Goal: Navigation & Orientation: Find specific page/section

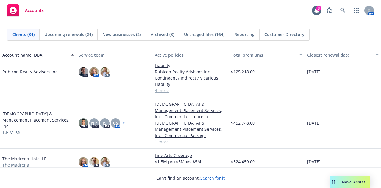
scroll to position [684, 0]
click at [26, 122] on link "[DEMOGRAPHIC_DATA] & Management Placement Services, Inc" at bounding box center [37, 120] width 71 height 19
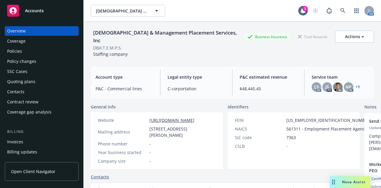
click at [21, 51] on div "Policies" at bounding box center [14, 51] width 15 height 10
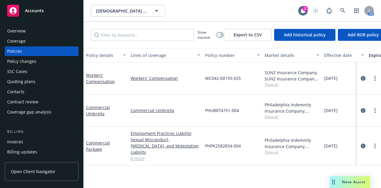
click at [135, 155] on link "8 more" at bounding box center [166, 158] width 70 height 6
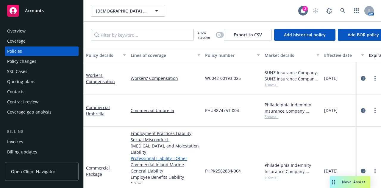
scroll to position [17, 0]
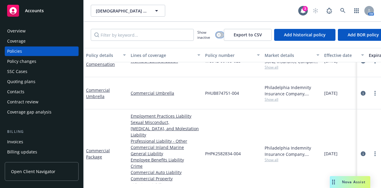
click at [221, 34] on button "button" at bounding box center [220, 35] width 8 height 6
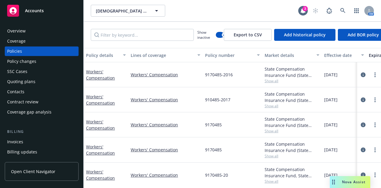
click at [333, 56] on div "Effective date" at bounding box center [340, 55] width 33 height 6
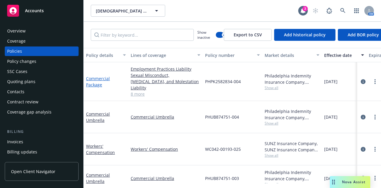
click at [101, 80] on link "Commercial Package" at bounding box center [98, 82] width 24 height 12
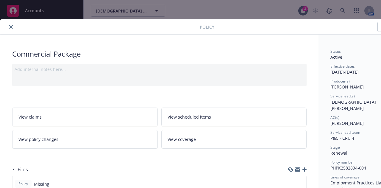
click at [10, 27] on icon "close" at bounding box center [11, 27] width 4 height 4
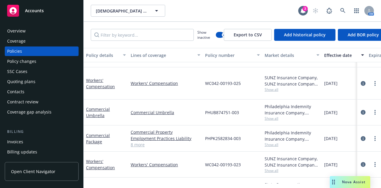
scroll to position [52, 0]
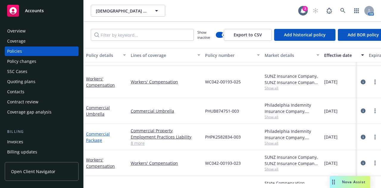
click at [88, 131] on link "Commercial Package" at bounding box center [98, 137] width 24 height 12
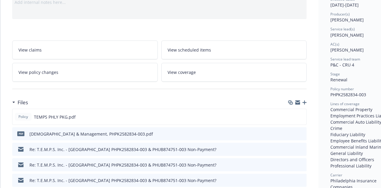
scroll to position [107, 0]
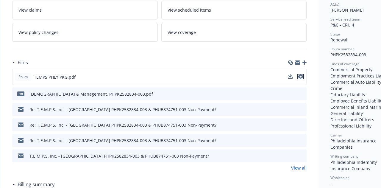
click at [300, 76] on icon "preview file" at bounding box center [300, 76] width 5 height 4
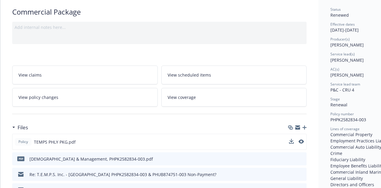
scroll to position [0, 0]
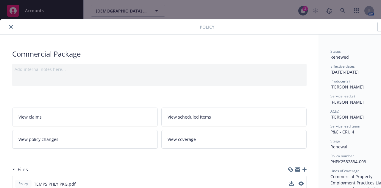
click at [13, 27] on button "close" at bounding box center [10, 26] width 7 height 7
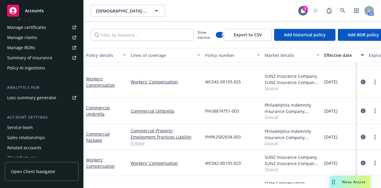
scroll to position [220, 0]
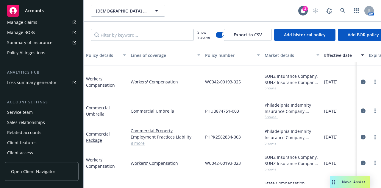
click at [65, 135] on div "Related accounts" at bounding box center [41, 133] width 69 height 10
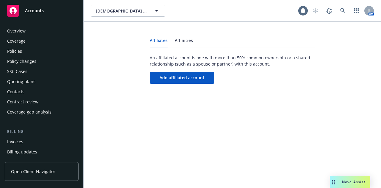
scroll to position [220, 0]
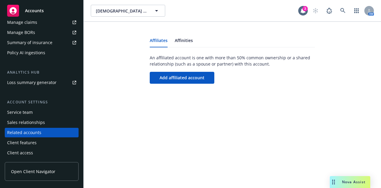
click at [36, 141] on div "Client features" at bounding box center [41, 143] width 69 height 10
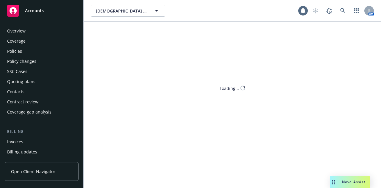
scroll to position [220, 0]
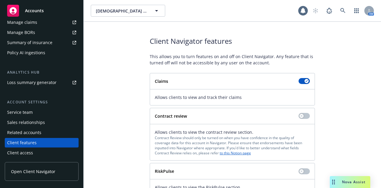
click at [37, 123] on div "Sales relationships" at bounding box center [26, 123] width 38 height 10
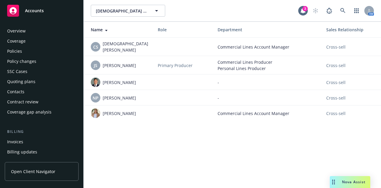
scroll to position [220, 0]
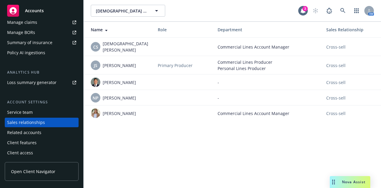
click at [28, 151] on div "Client access" at bounding box center [20, 153] width 26 height 10
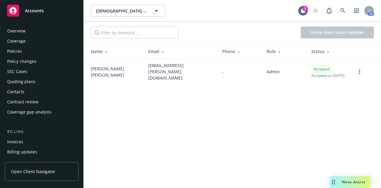
click at [37, 16] on div "Accounts" at bounding box center [41, 11] width 69 height 12
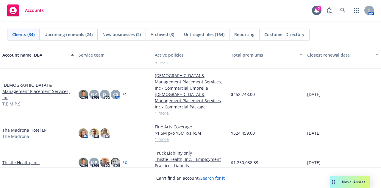
scroll to position [711, 0]
click at [22, 131] on link "The Madrona Hotel LP" at bounding box center [24, 130] width 44 height 6
